Goal: Navigation & Orientation: Find specific page/section

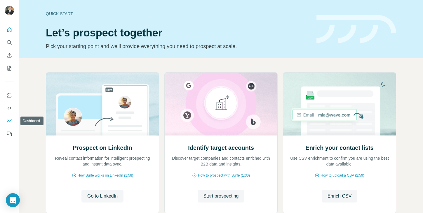
click at [10, 121] on icon "Dashboard" at bounding box center [9, 121] width 6 height 6
